Goal: Use online tool/utility: Utilize a website feature to perform a specific function

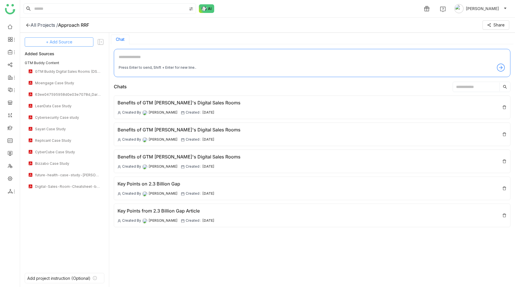
click at [67, 43] on span "+ Add Source" at bounding box center [59, 42] width 26 height 6
click at [65, 74] on div "Upload from Computer" at bounding box center [62, 70] width 53 height 13
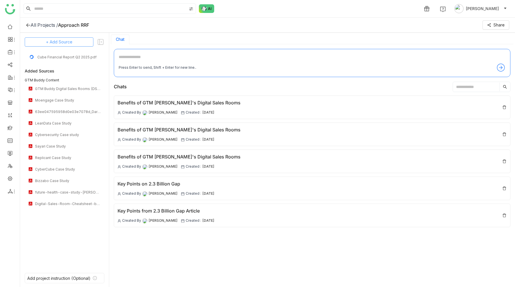
click at [62, 41] on span "+ Add Source" at bounding box center [59, 42] width 26 height 6
click at [62, 70] on span "Upload from Computer" at bounding box center [63, 70] width 38 height 5
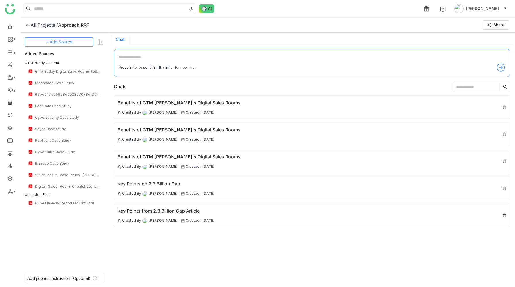
click at [74, 43] on button "+ Add Source" at bounding box center [59, 41] width 69 height 9
click at [65, 68] on span "Upload from Computer" at bounding box center [63, 70] width 38 height 5
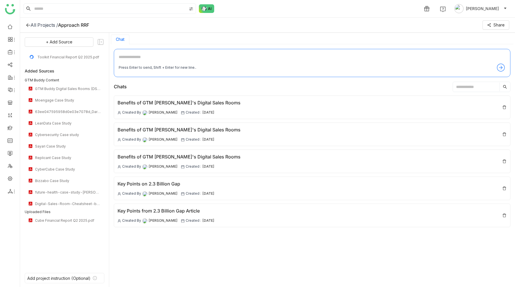
click at [253, 41] on div "Chat" at bounding box center [312, 39] width 402 height 10
click at [148, 56] on textarea at bounding box center [312, 58] width 387 height 9
click at [147, 58] on textarea at bounding box center [312, 58] width 387 height 9
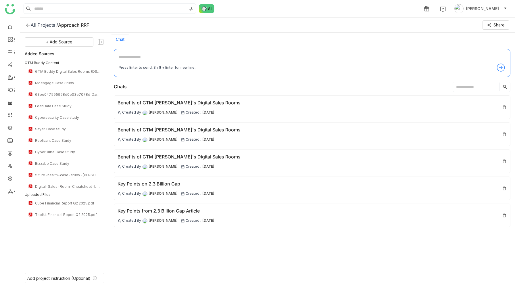
click at [147, 58] on textarea at bounding box center [312, 58] width 387 height 9
type textarea "**********"
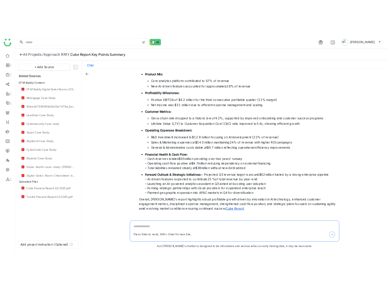
scroll to position [110, 0]
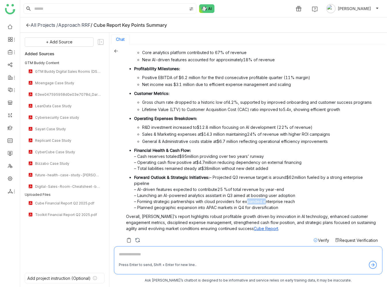
click at [132, 255] on textarea at bounding box center [248, 255] width 258 height 9
type textarea "**********"
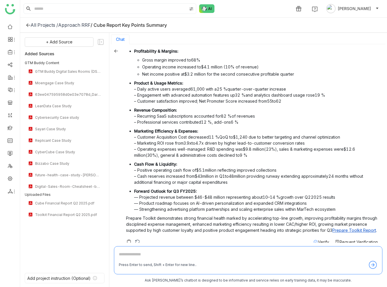
scroll to position [396, 0]
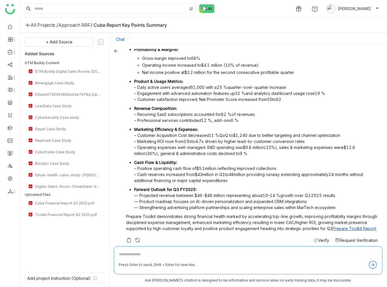
click at [352, 226] on link "Prepare Toolkit Report" at bounding box center [354, 228] width 44 height 5
click at [60, 43] on span "+ Add Source" at bounding box center [59, 42] width 26 height 6
click at [61, 69] on span "Upload from Computer" at bounding box center [63, 70] width 38 height 5
click at [152, 255] on textarea at bounding box center [248, 255] width 258 height 9
type textarea "*"
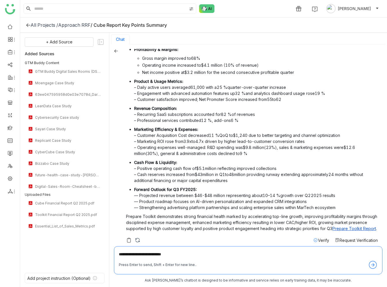
type textarea "**********"
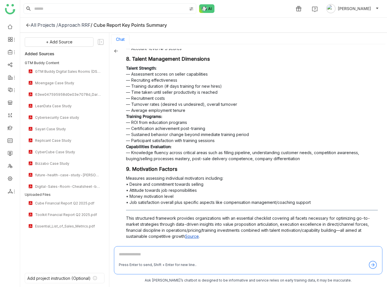
scroll to position [1076, 0]
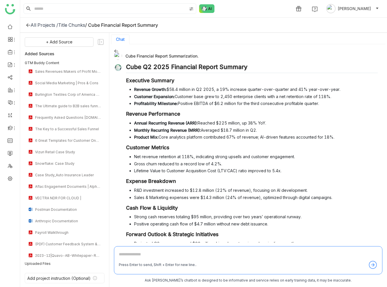
scroll to position [241, 0]
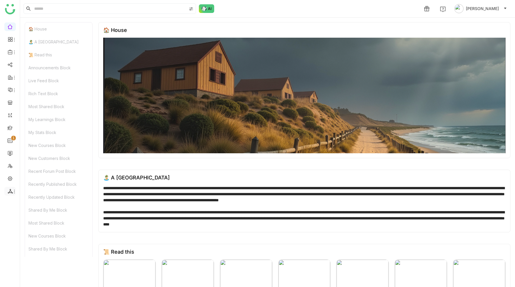
click at [10, 191] on icon at bounding box center [10, 191] width 5 height 5
click at [29, 204] on link "List" at bounding box center [41, 205] width 40 height 4
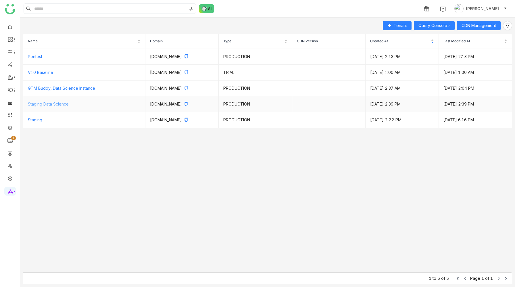
click at [66, 104] on link "Staging Data Science" at bounding box center [48, 103] width 41 height 5
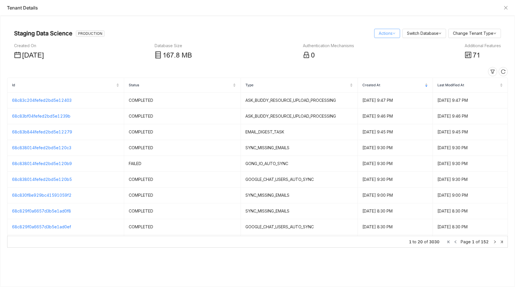
click at [381, 32] on link "Actions" at bounding box center [387, 33] width 17 height 5
click at [396, 55] on link "Query Console" at bounding box center [395, 53] width 33 height 5
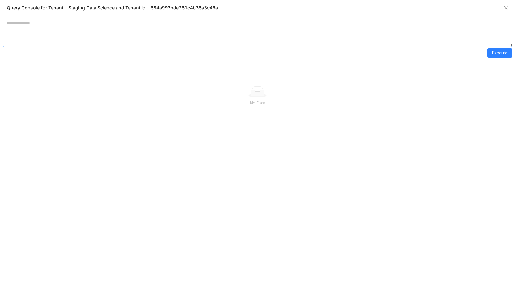
click at [149, 21] on textarea at bounding box center [257, 33] width 509 height 28
paste textarea "**********"
click at [500, 54] on span "Execute" at bounding box center [500, 53] width 16 height 6
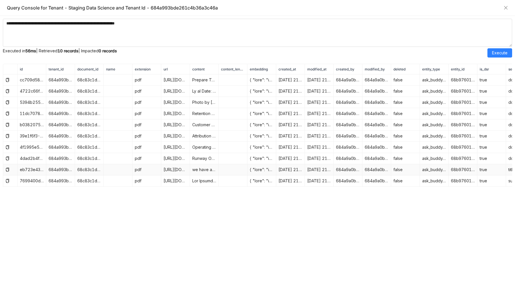
click at [199, 170] on td "we have a document titled and of file type PDF document" at bounding box center [204, 169] width 29 height 11
click at [22, 23] on textarea "**********" at bounding box center [257, 33] width 509 height 28
type textarea "**********"
click at [501, 51] on span "Execute" at bounding box center [500, 53] width 16 height 6
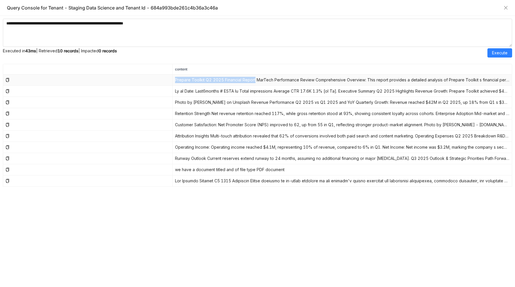
drag, startPoint x: 176, startPoint y: 80, endPoint x: 253, endPoint y: 81, distance: 77.9
click at [253, 81] on td "Prepare Toolkit Q2 2025 Financial Report MarTech Performance Review Comprehensi…" at bounding box center [342, 79] width 339 height 11
